Goal: Task Accomplishment & Management: Manage account settings

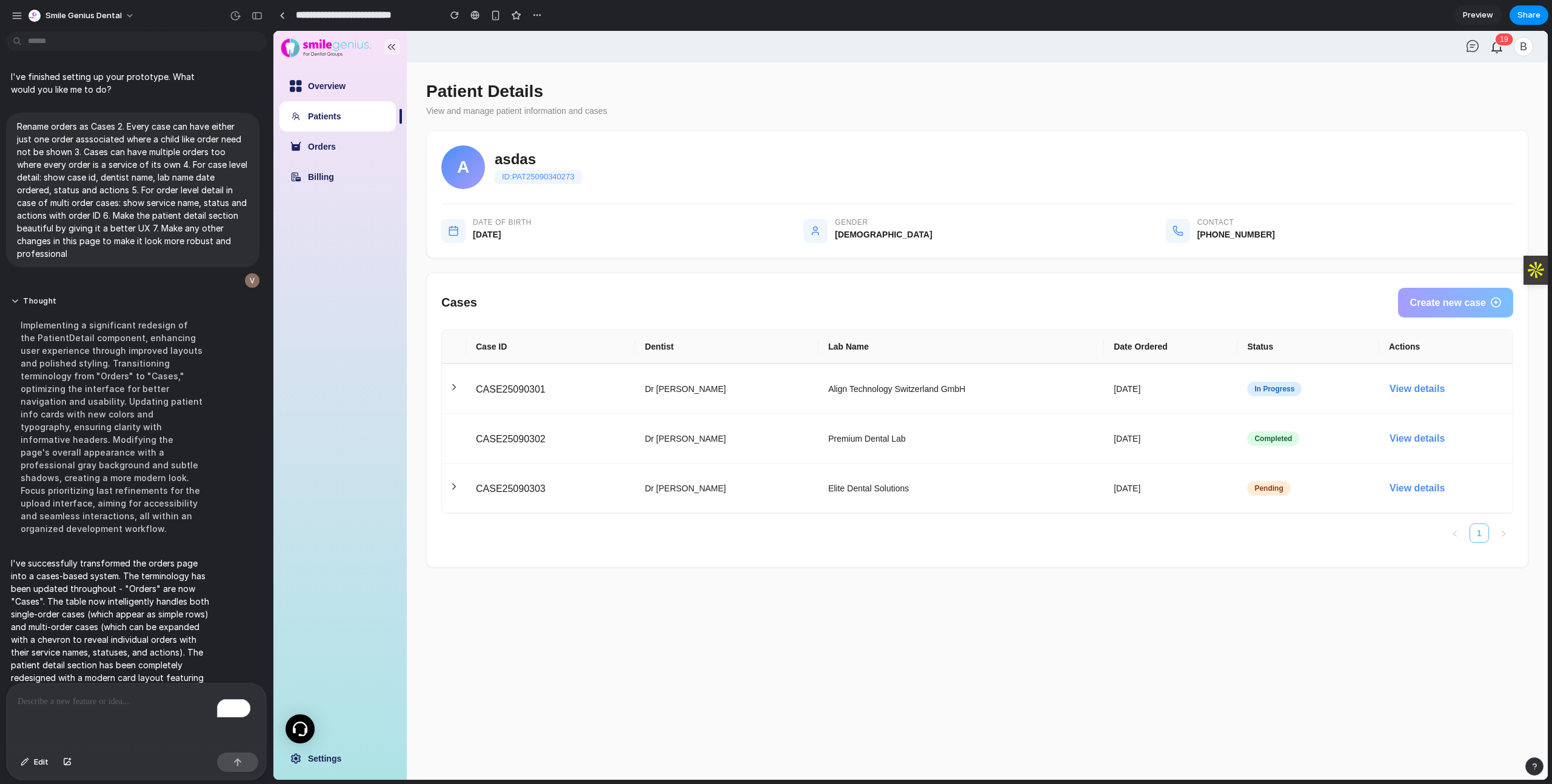
scroll to position [82, 0]
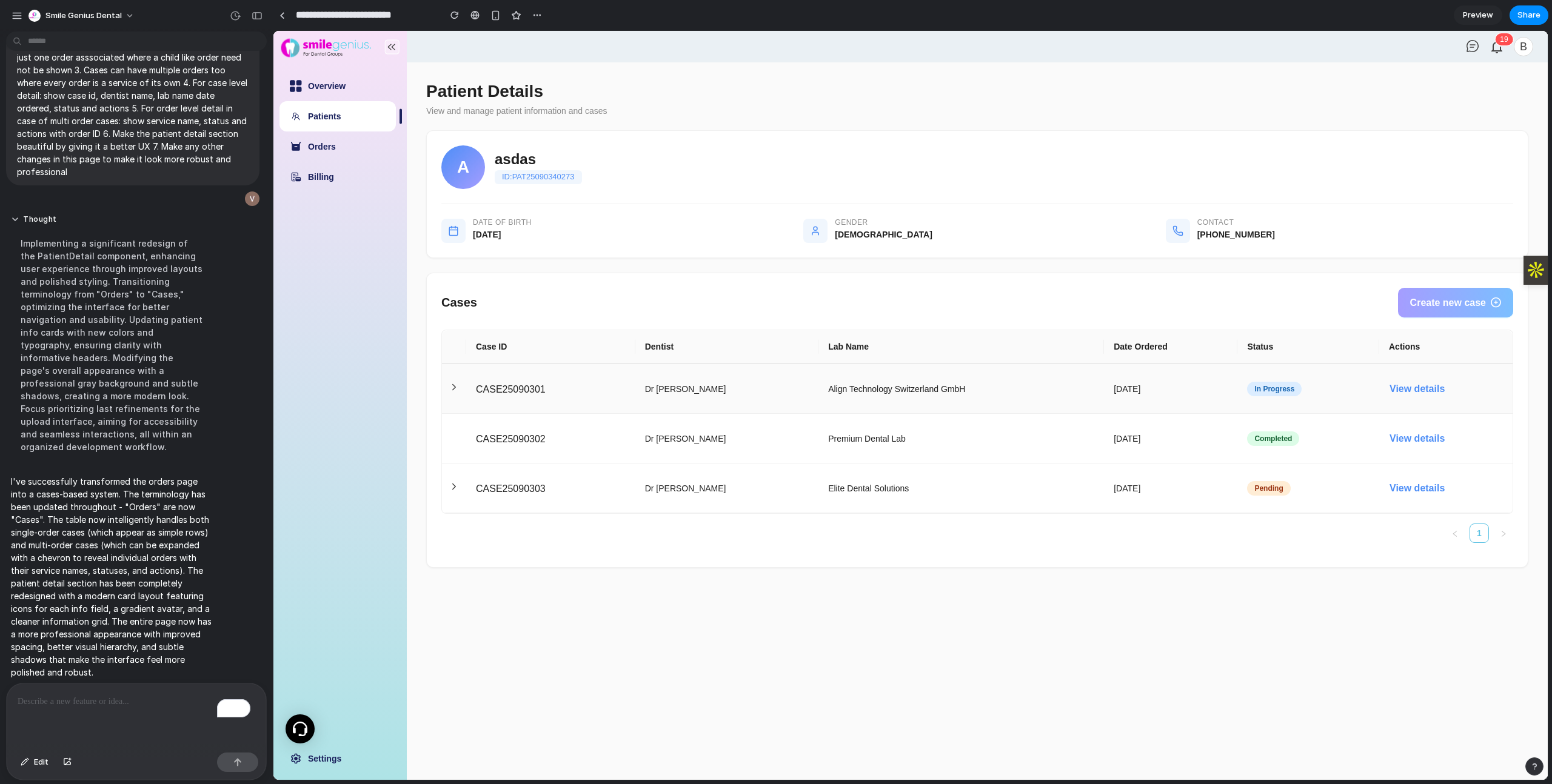
click at [454, 387] on icon at bounding box center [454, 387] width 3 height 6
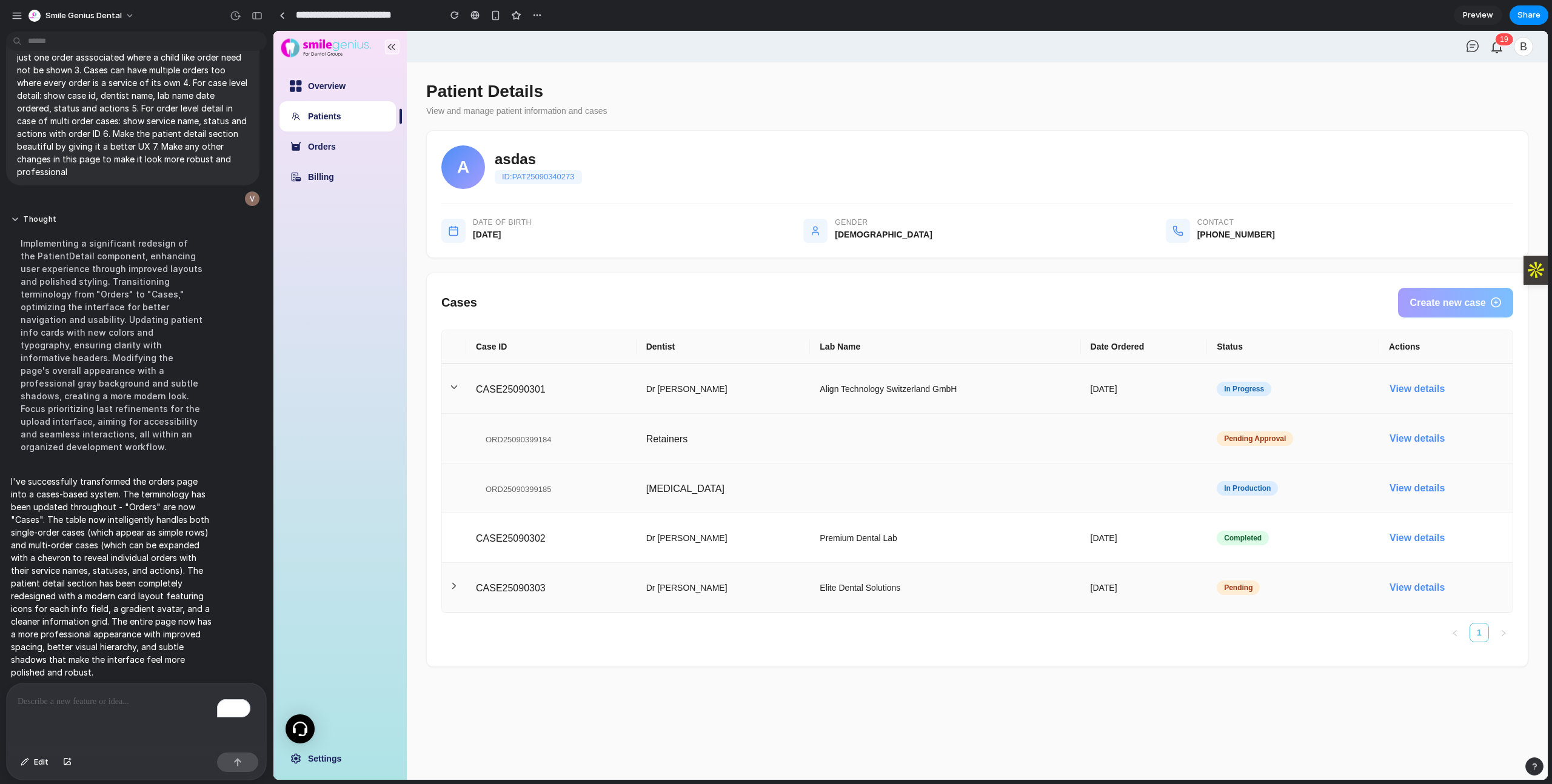
click at [457, 581] on icon at bounding box center [454, 585] width 11 height 11
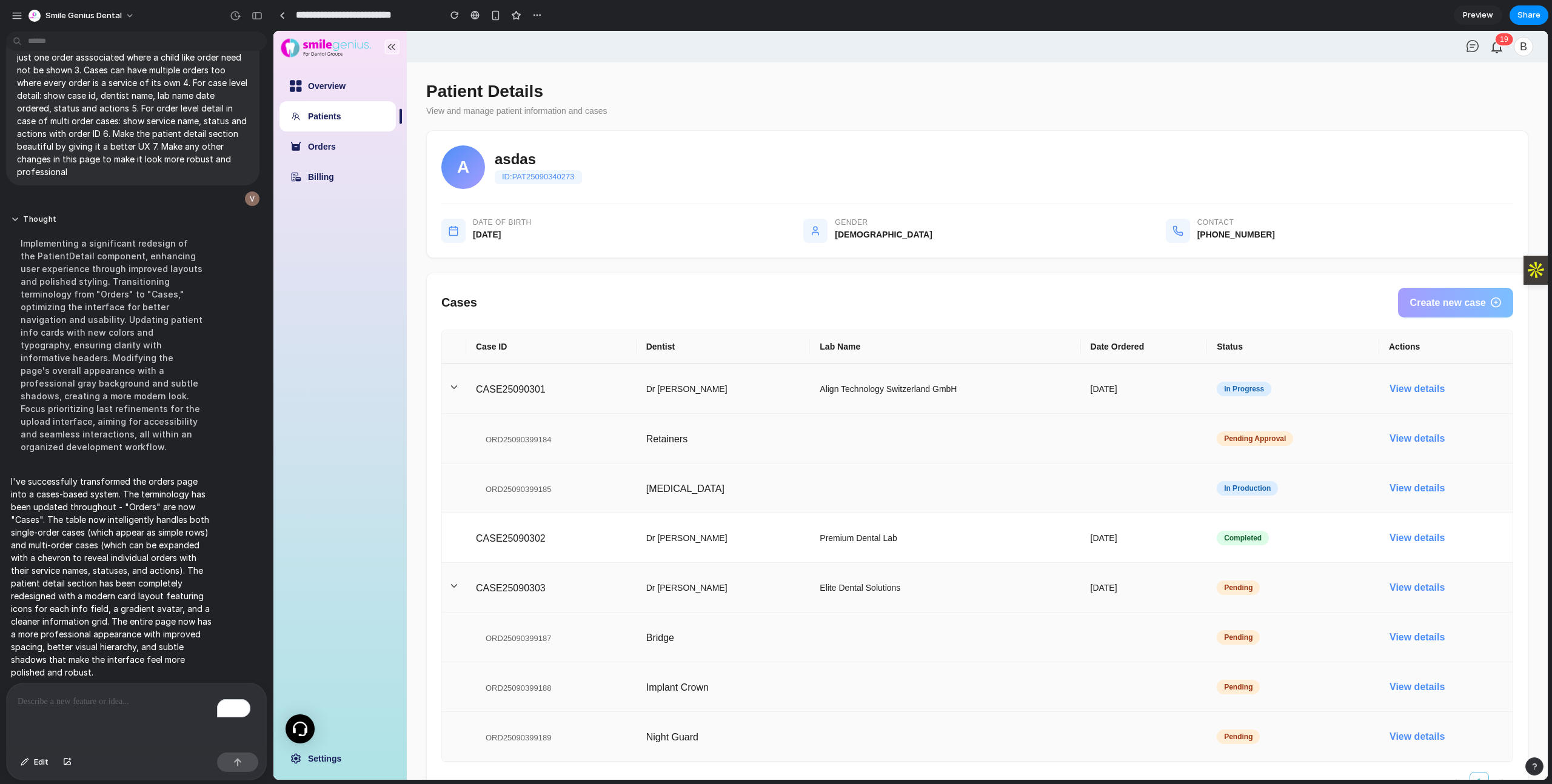
click at [457, 581] on icon at bounding box center [454, 585] width 11 height 11
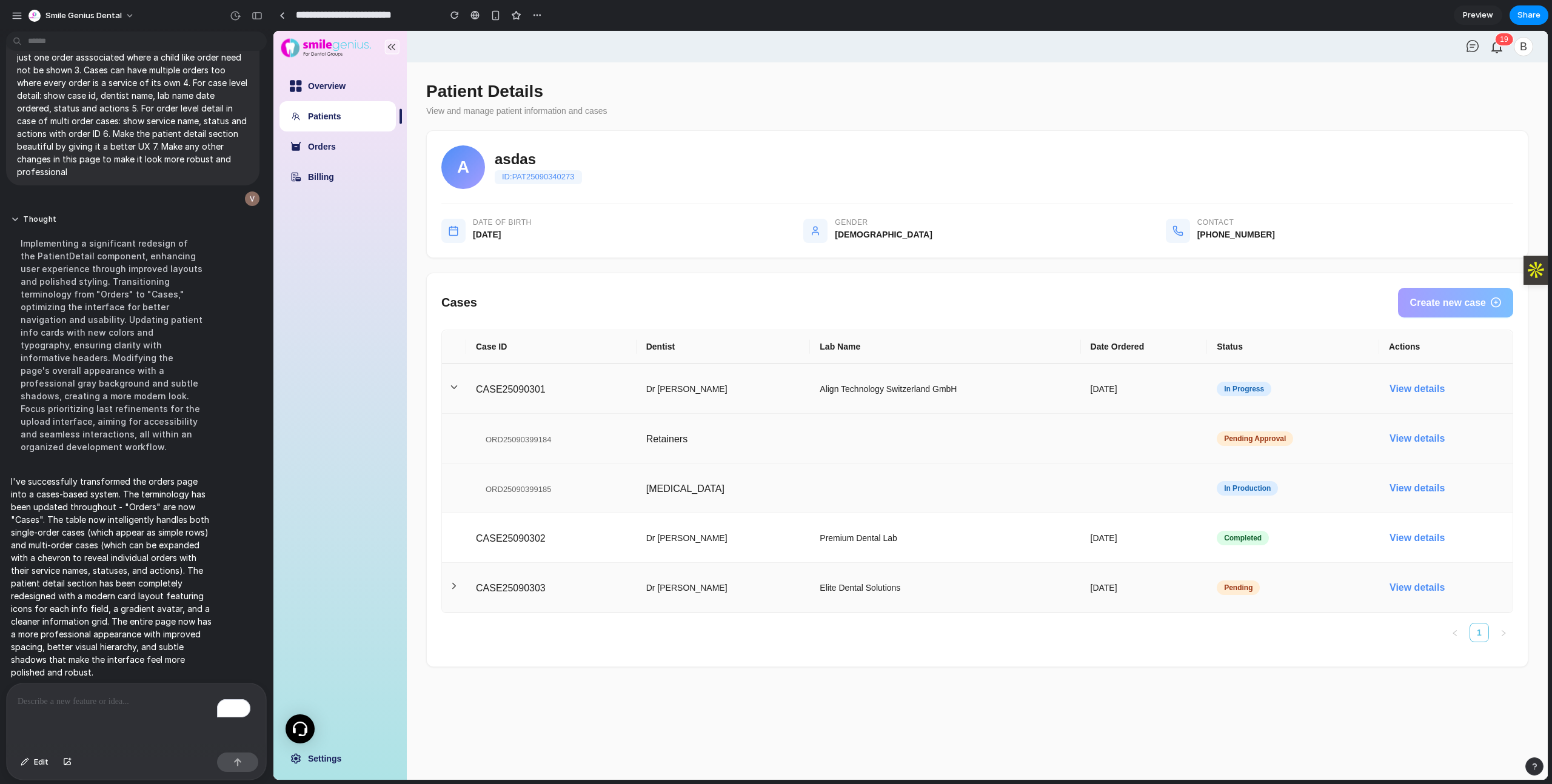
click at [158, 695] on p "To enrich screen reader interactions, please activate Accessibility in Grammarl…" at bounding box center [136, 701] width 238 height 14
click at [1538, 14] on span "Share" at bounding box center [1529, 15] width 23 height 12
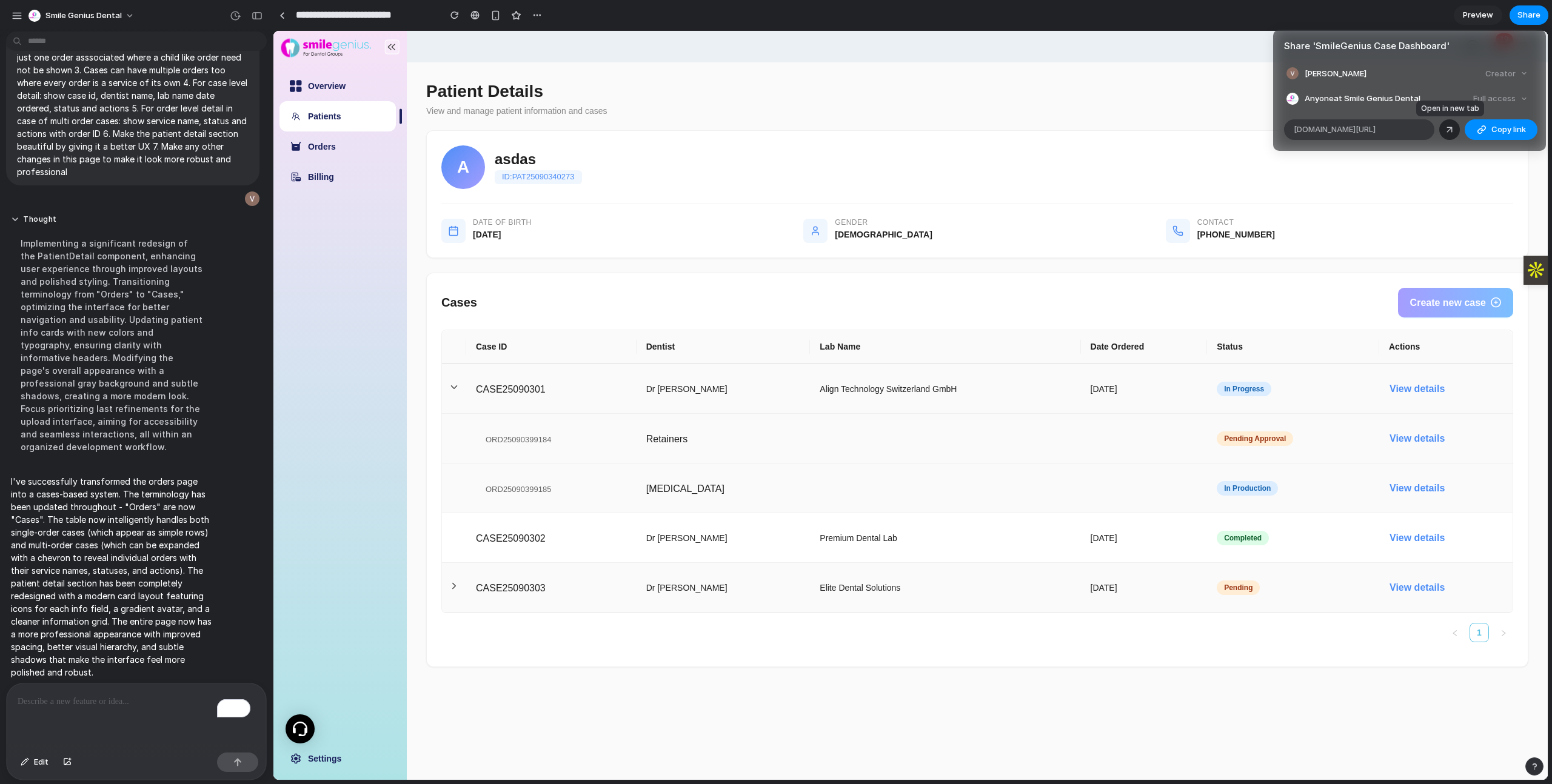
click at [1446, 128] on div at bounding box center [1449, 129] width 11 height 11
click at [85, 708] on div "Share ' SmileGenius Case Dashboard ' [PERSON_NAME] Creator Anyone at Smile Geni…" at bounding box center [776, 392] width 1552 height 784
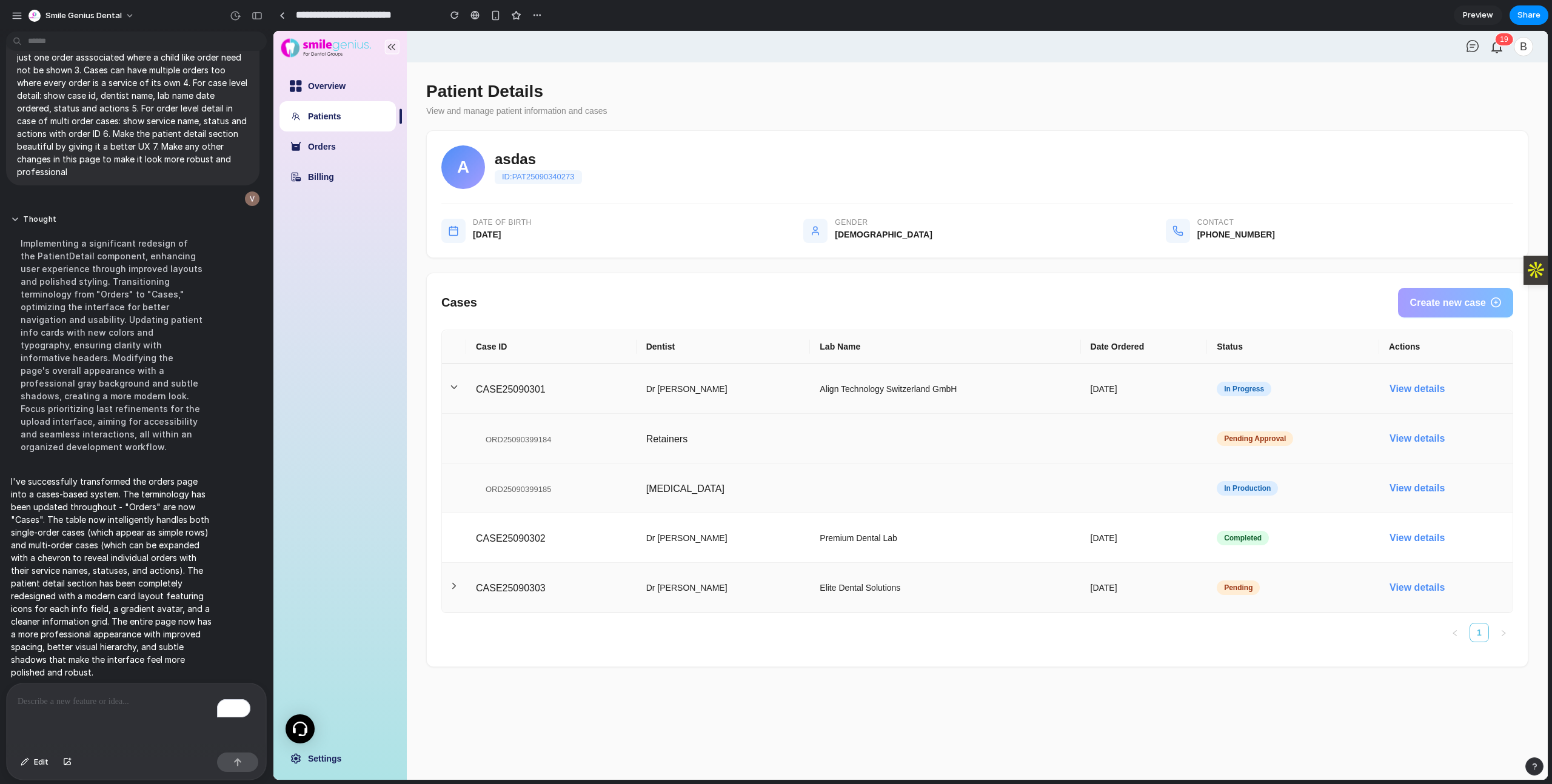
click at [88, 703] on p "To enrich screen reader interactions, please activate Accessibility in Grammarl…" at bounding box center [136, 701] width 238 height 14
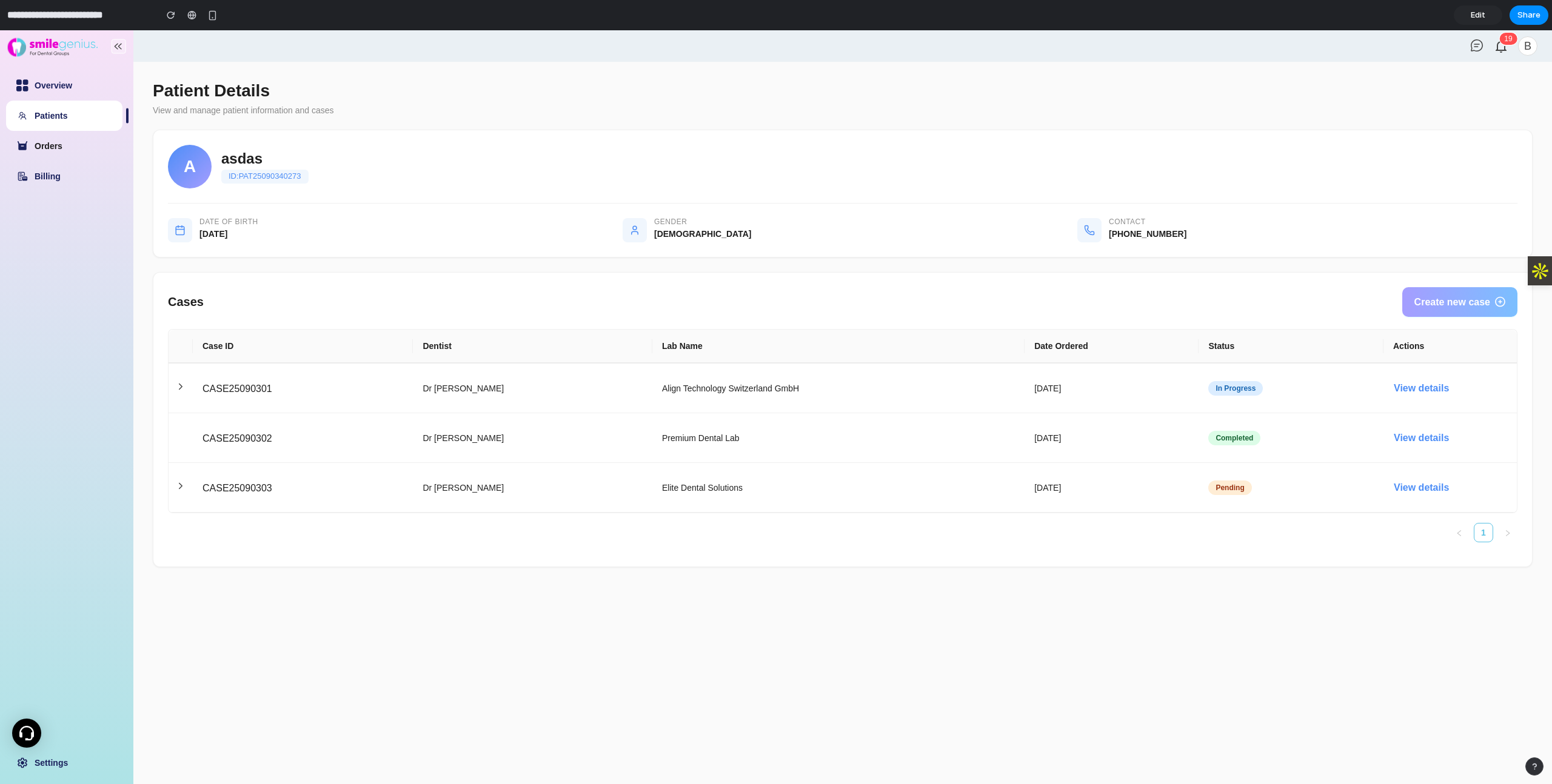
click at [43, 151] on link "Orders" at bounding box center [48, 146] width 28 height 10
click at [63, 151] on link "Orders" at bounding box center [48, 146] width 28 height 10
click at [237, 384] on span "CASE25090301" at bounding box center [238, 389] width 70 height 10
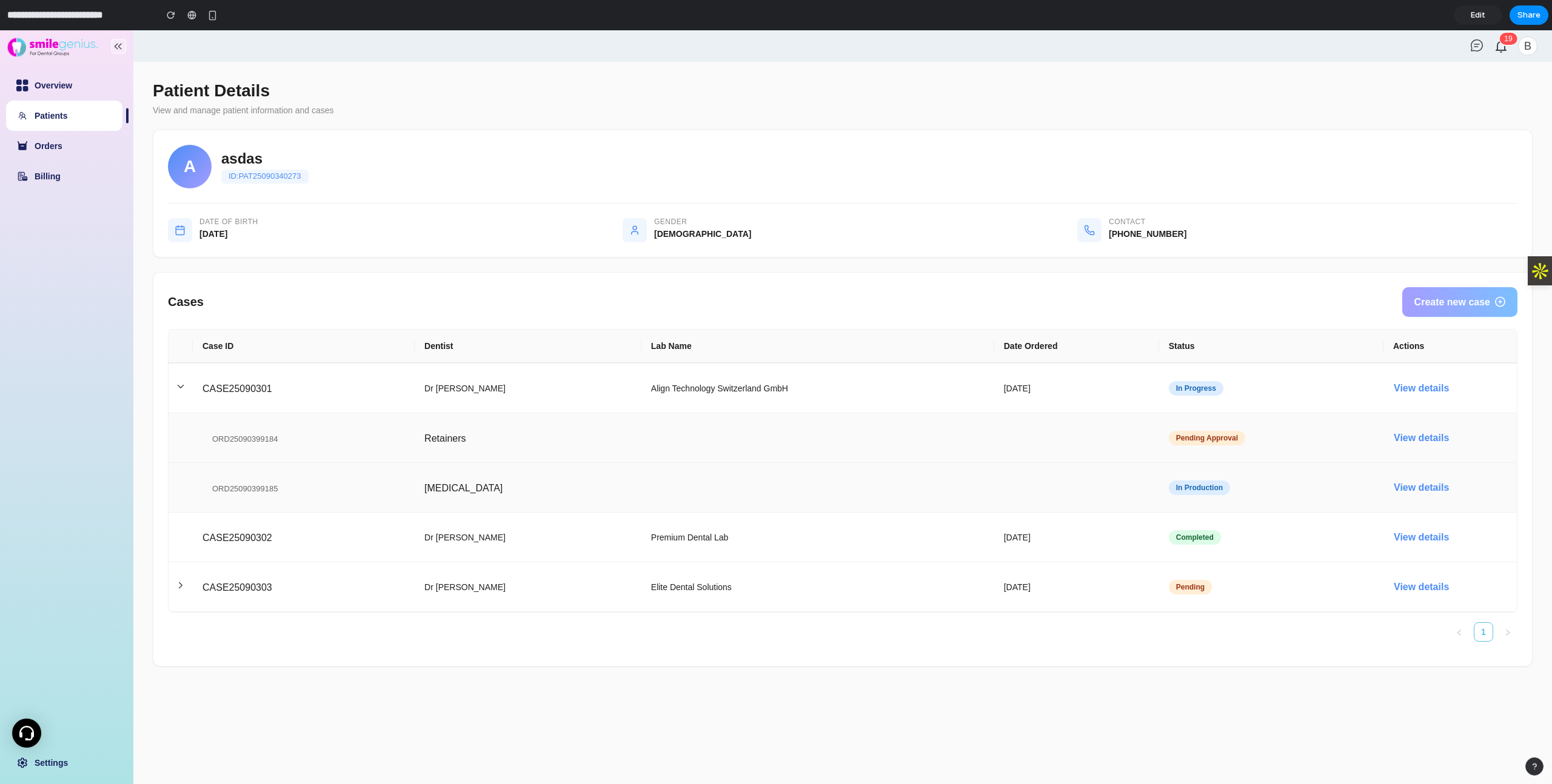
click at [414, 417] on td "Retainers" at bounding box center [704, 438] width 579 height 50
click at [1409, 387] on span "View details" at bounding box center [1421, 389] width 55 height 10
click at [1449, 310] on button "Create new case" at bounding box center [1459, 302] width 115 height 30
